Goal: Use online tool/utility: Use online tool/utility

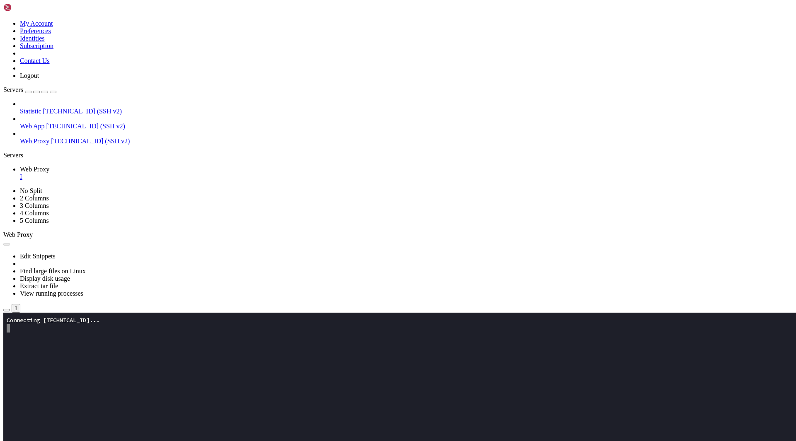
scroll to position [216, 0]
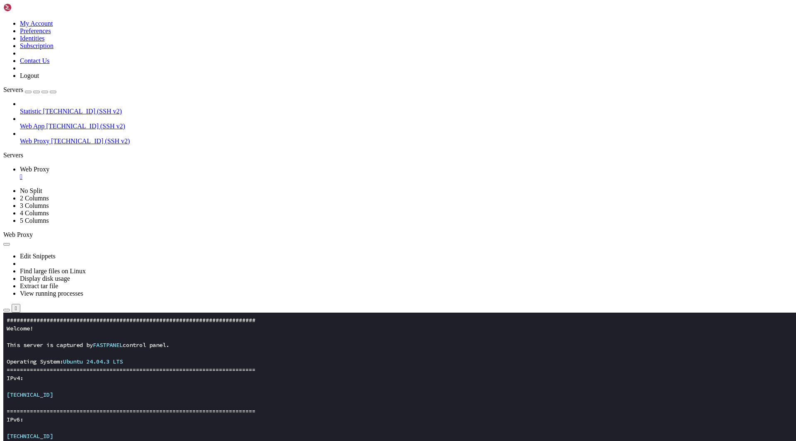
click at [252, 406] on x-row at bounding box center [349, 403] width 685 height 8
drag, startPoint x: 88, startPoint y: 608, endPoint x: 7, endPoint y: 553, distance: 98.8
click at [210, 411] on x-row "===========================================================================" at bounding box center [349, 411] width 685 height 8
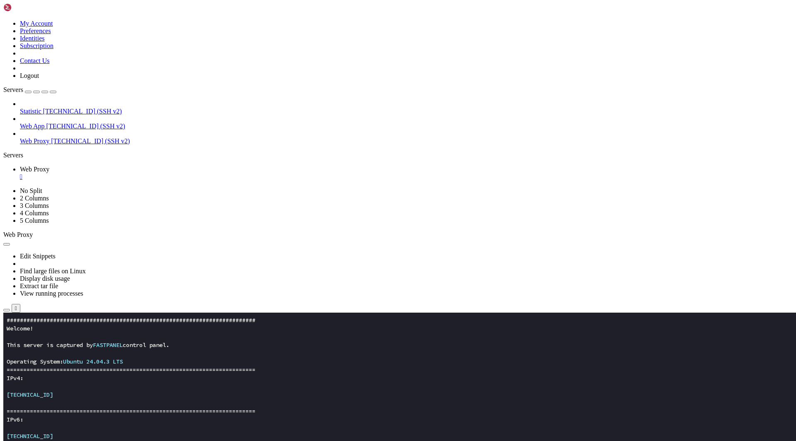
click at [277, 416] on x-row "IPv6:" at bounding box center [349, 420] width 685 height 8
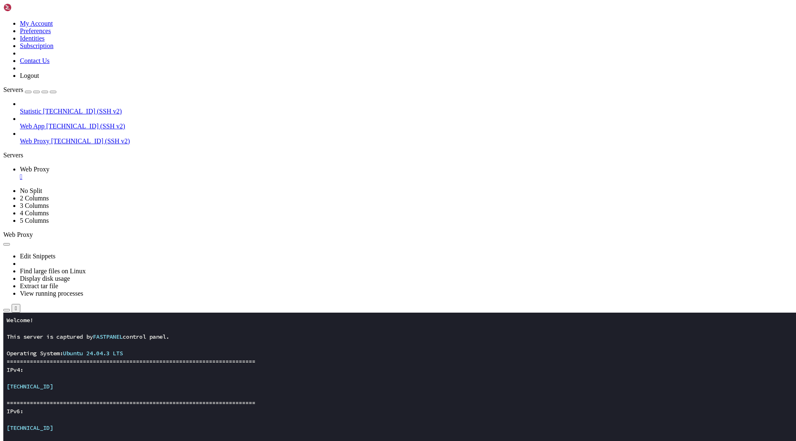
scroll to position [224, 0]
click at [235, 388] on x-row "[TECHNICAL_ID]" at bounding box center [349, 387] width 685 height 8
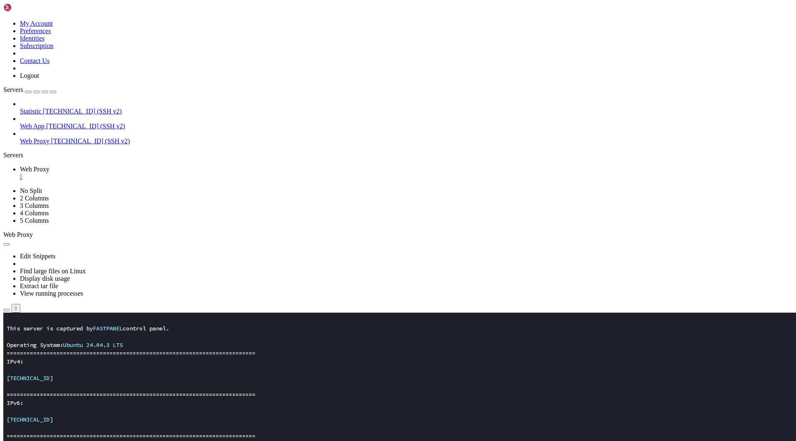
scroll to position [274, 0]
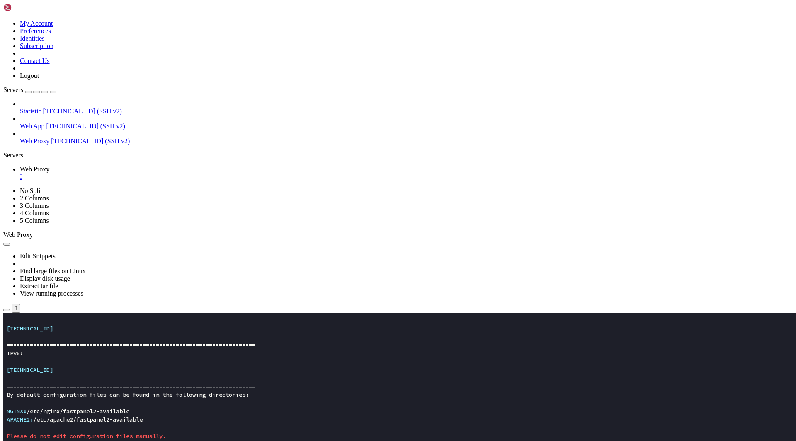
scroll to position [323, 0]
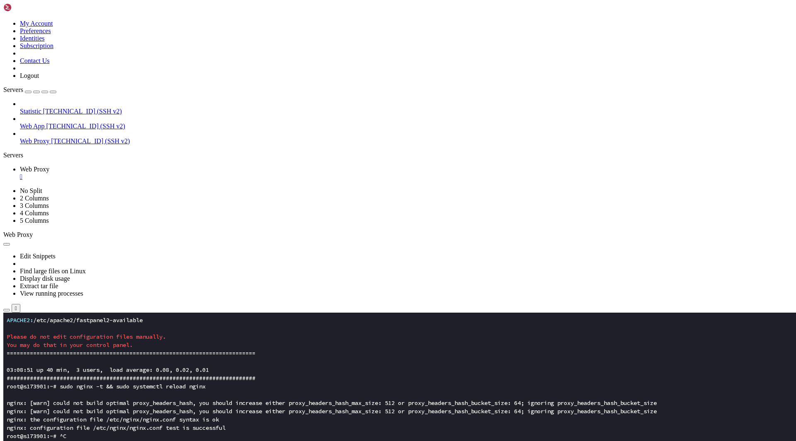
scroll to position [398, 0]
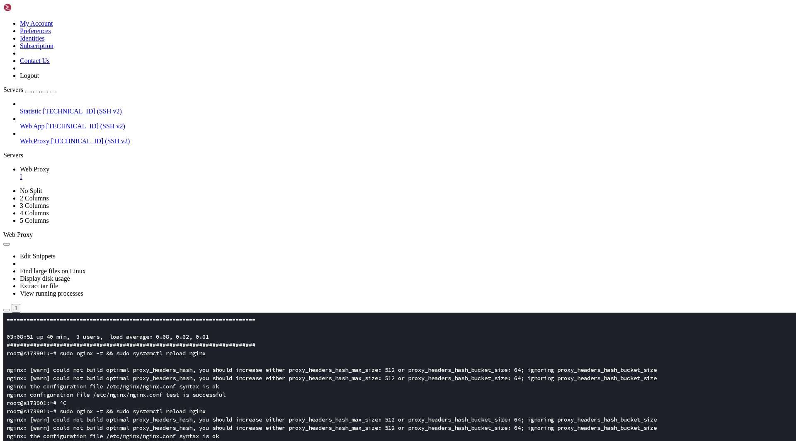
scroll to position [423, 0]
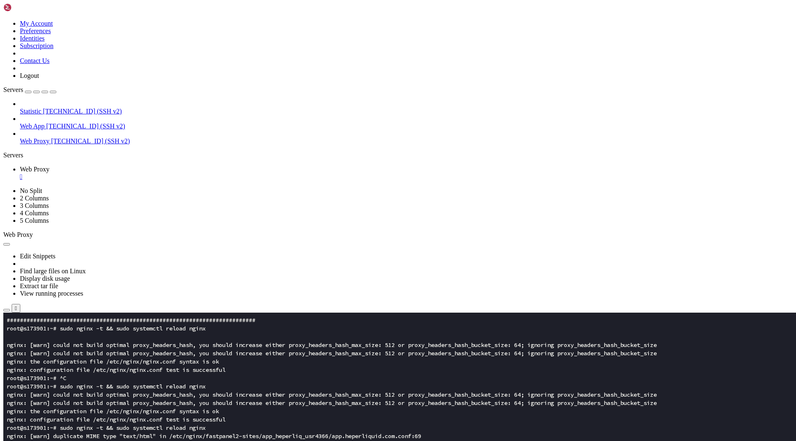
scroll to position [439, 0]
click at [196, 432] on x-row "root@s173901:~# sudo nginx -t && sudo systemctl reload nginx" at bounding box center [349, 428] width 685 height 8
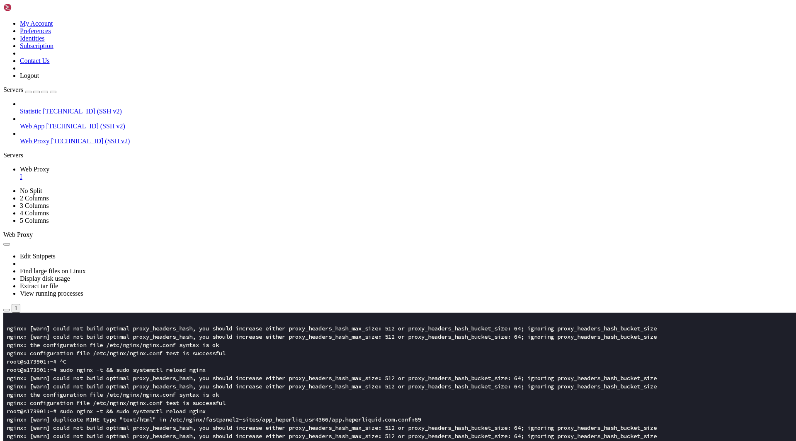
scroll to position [456, 0]
